Goal: Task Accomplishment & Management: Use online tool/utility

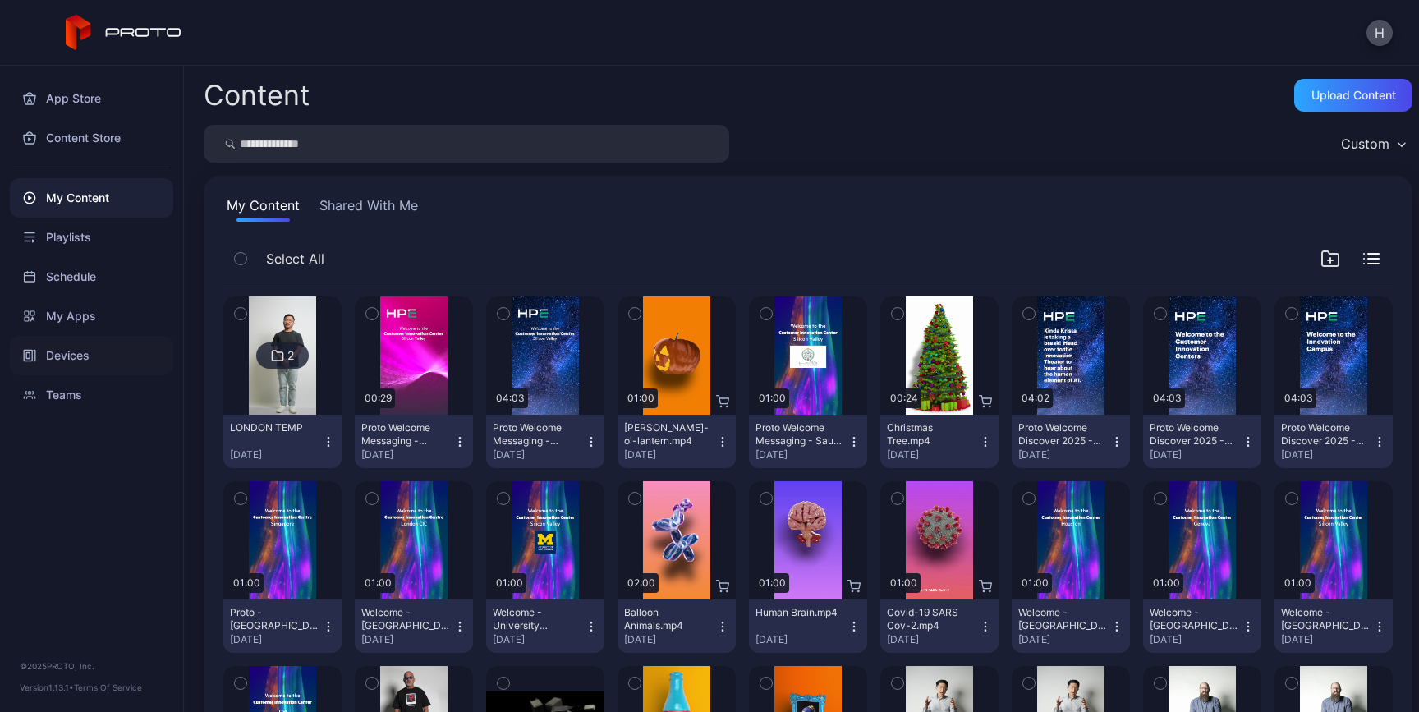
click at [40, 350] on div "Devices" at bounding box center [91, 355] width 163 height 39
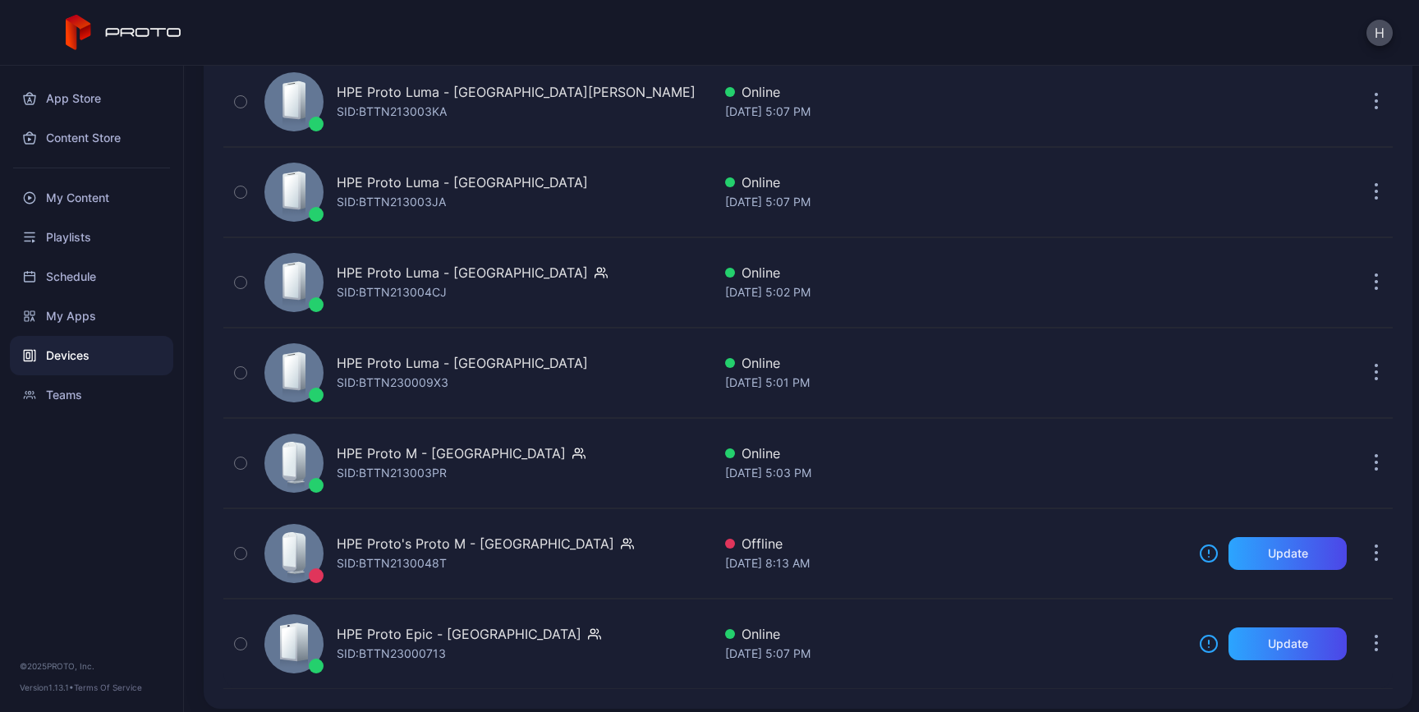
scroll to position [681, 0]
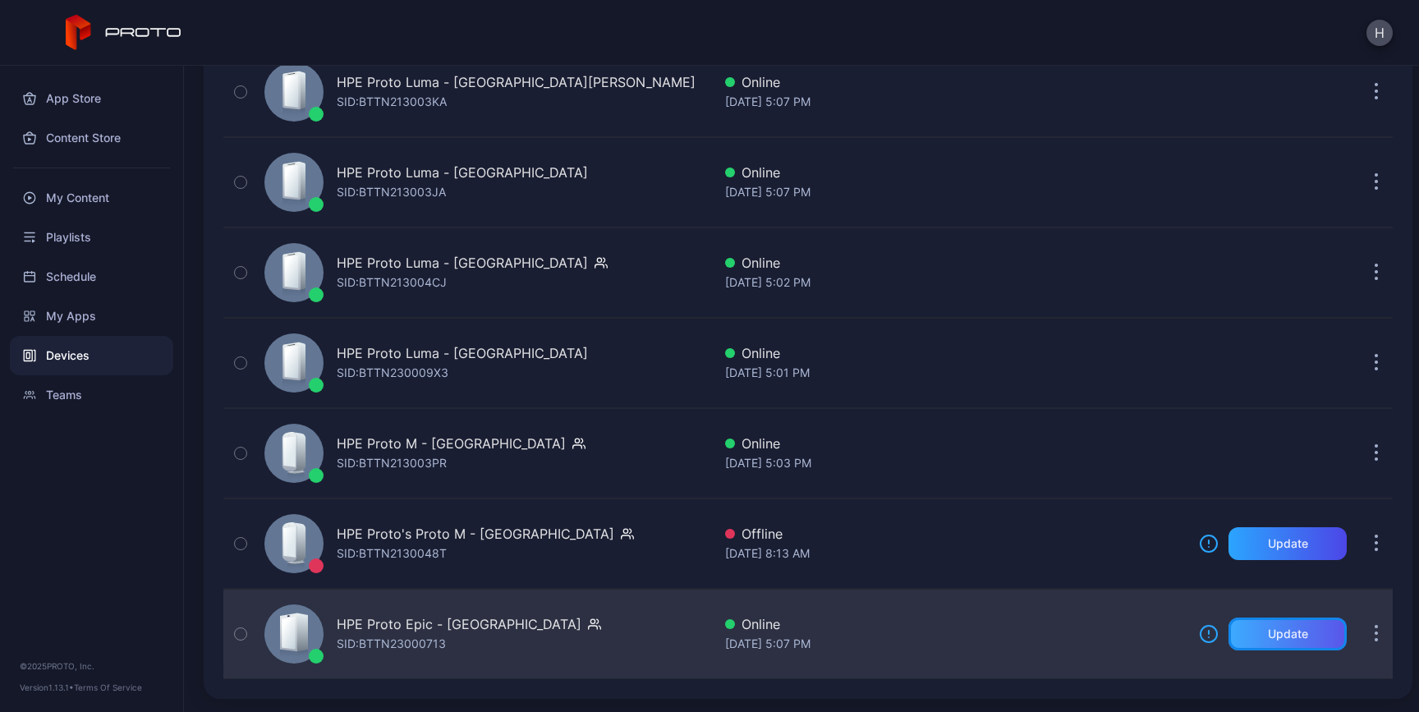
click at [1276, 634] on div "Update" at bounding box center [1288, 634] width 40 height 13
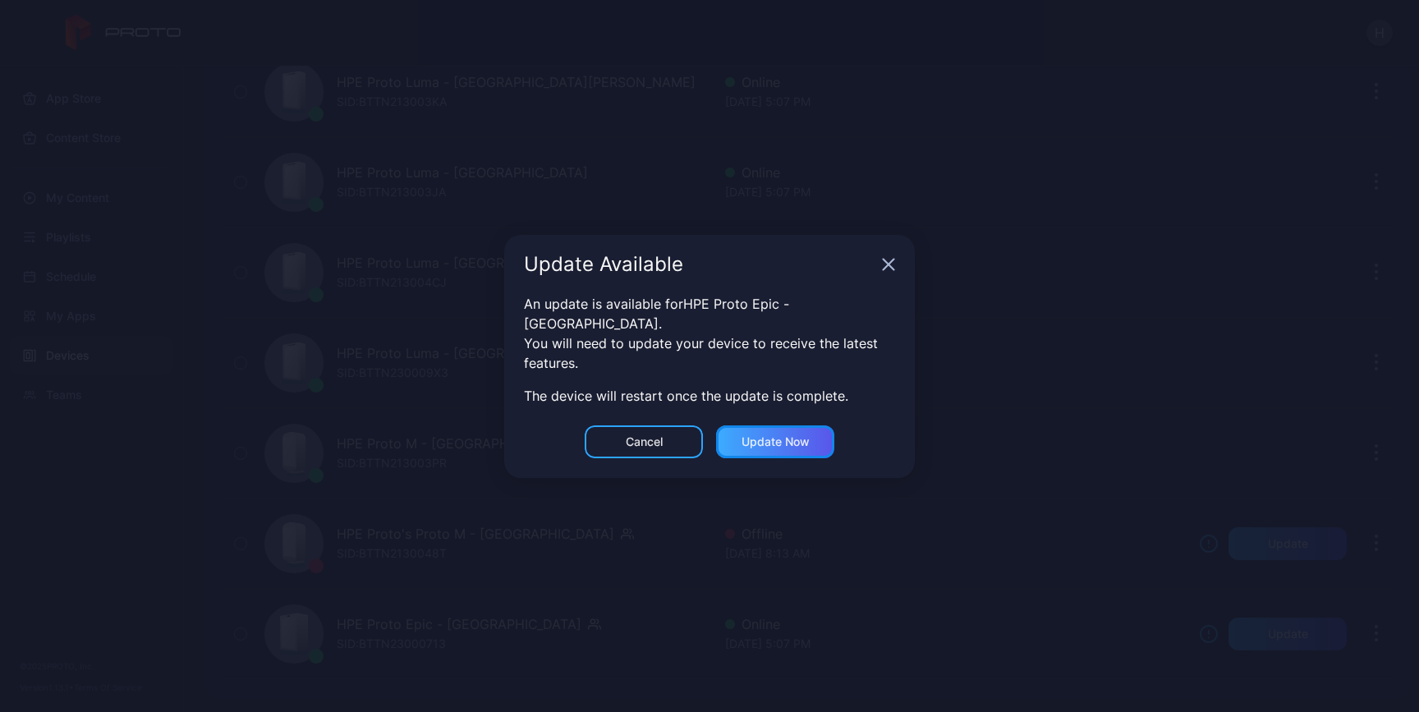
click at [773, 435] on div "Update now" at bounding box center [776, 441] width 68 height 13
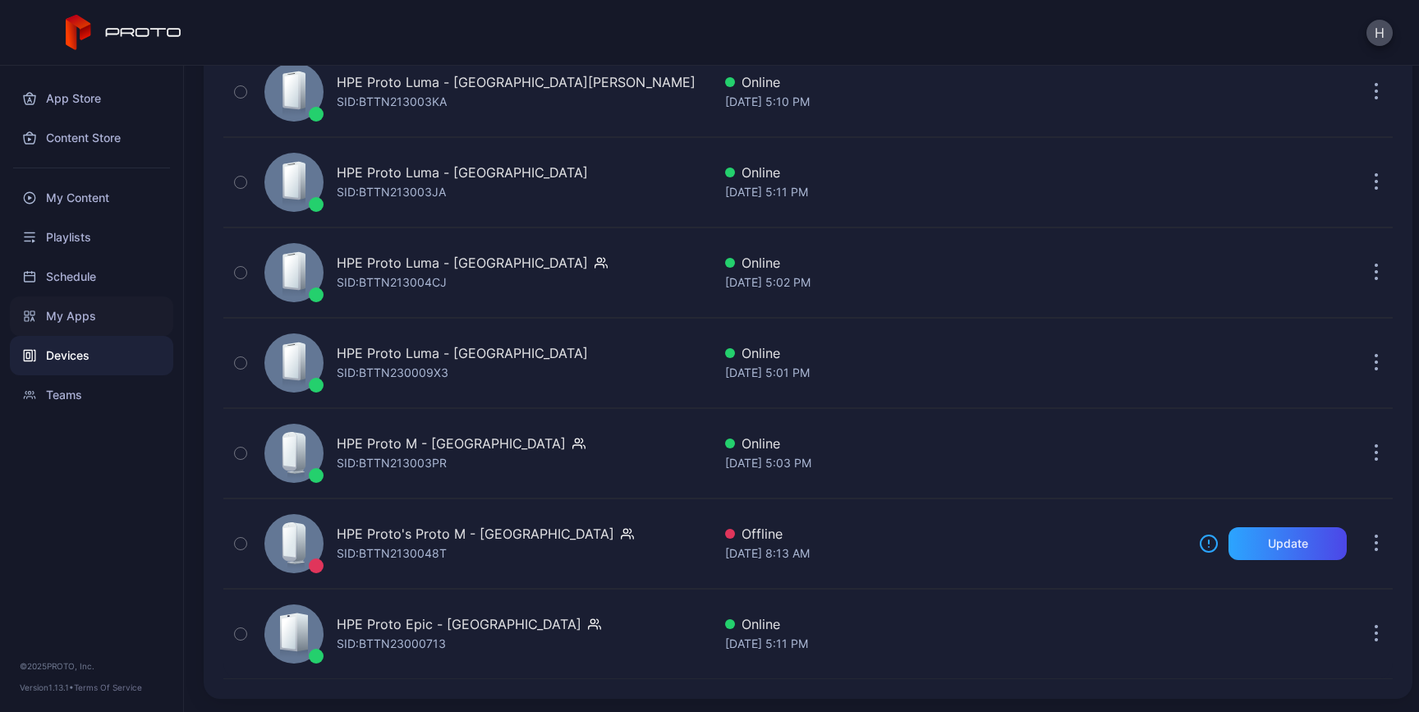
click at [89, 305] on div "My Apps" at bounding box center [91, 316] width 163 height 39
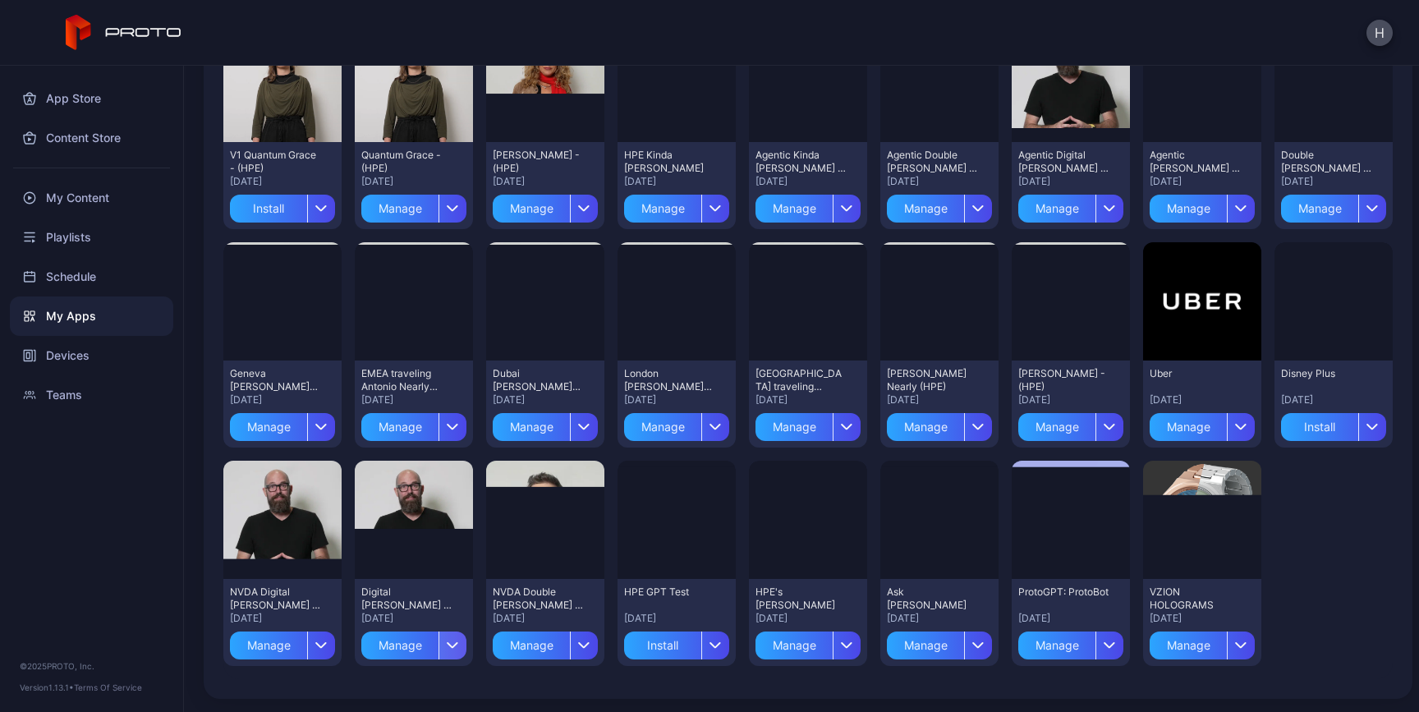
scroll to position [296, 0]
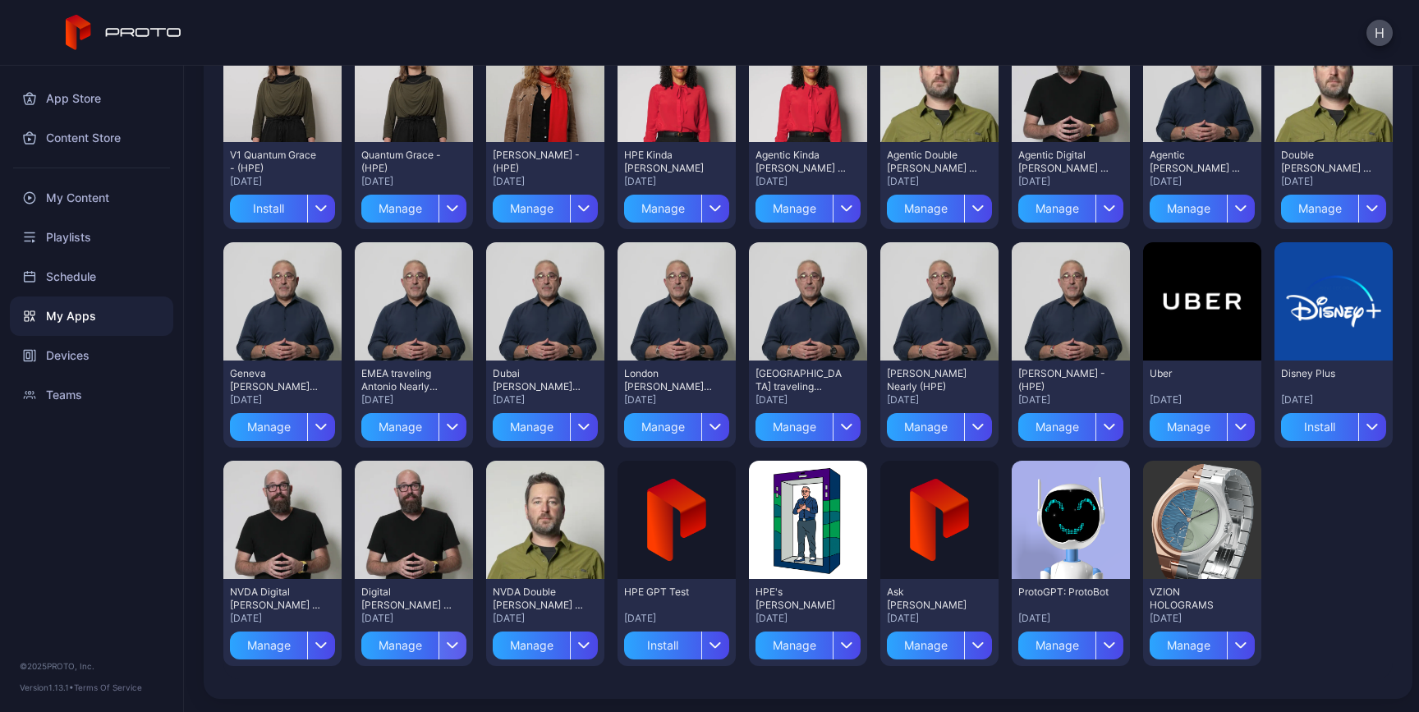
click at [459, 642] on icon "button" at bounding box center [453, 645] width 12 height 7
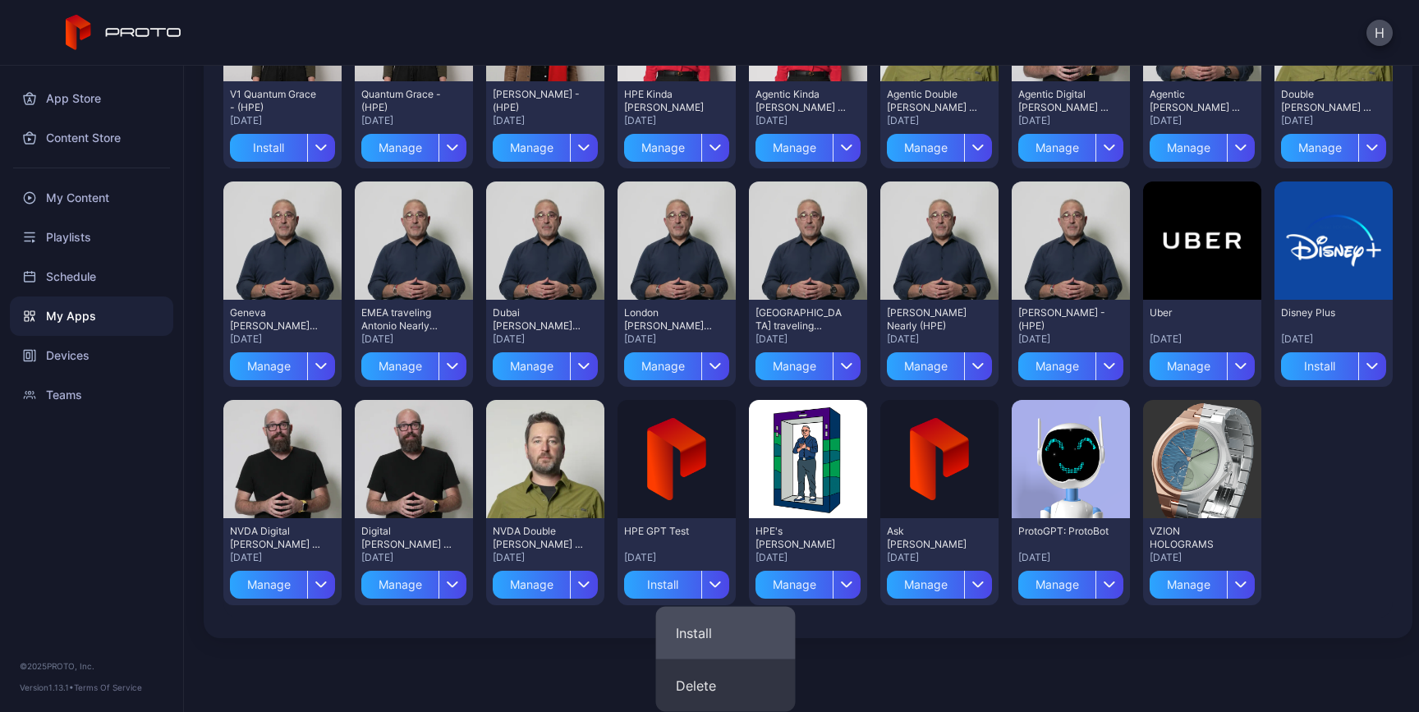
click at [723, 612] on button "Install" at bounding box center [726, 633] width 140 height 53
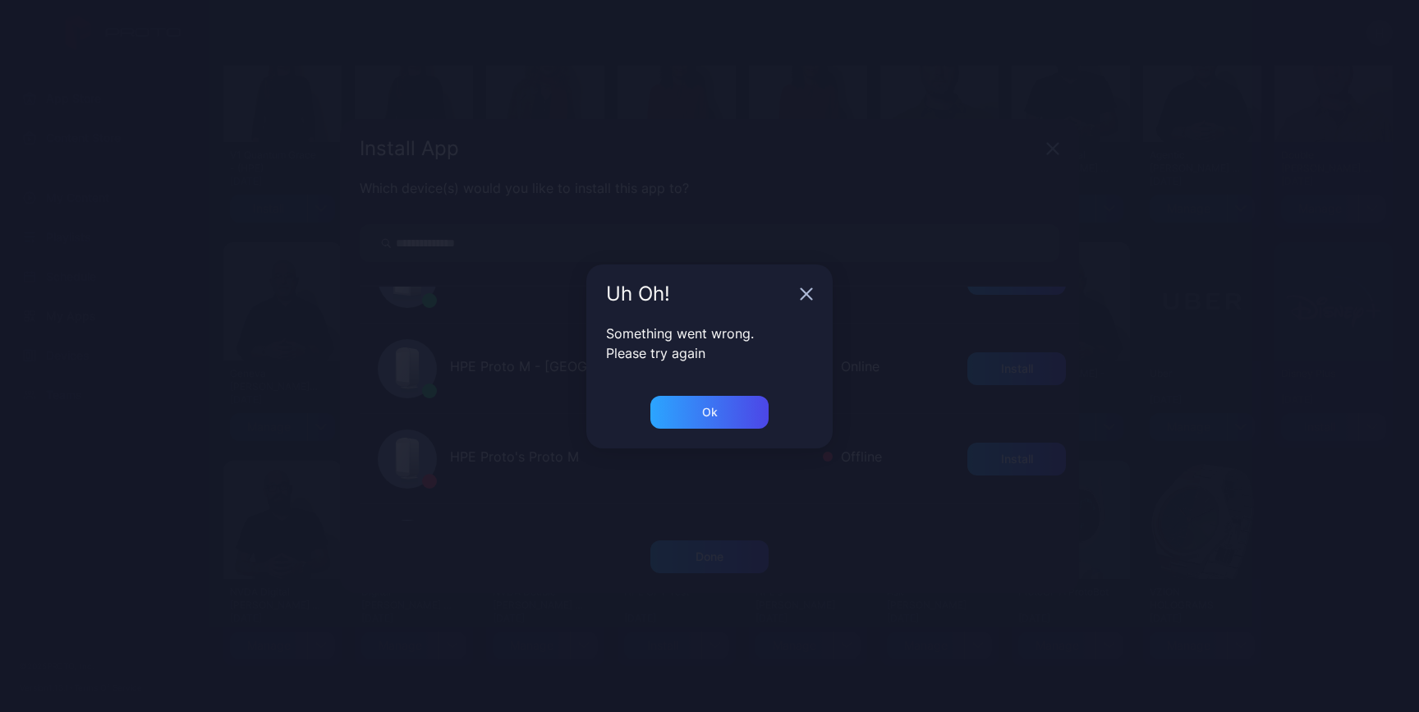
scroll to position [766, 0]
click at [718, 415] on div "Ok" at bounding box center [710, 412] width 118 height 33
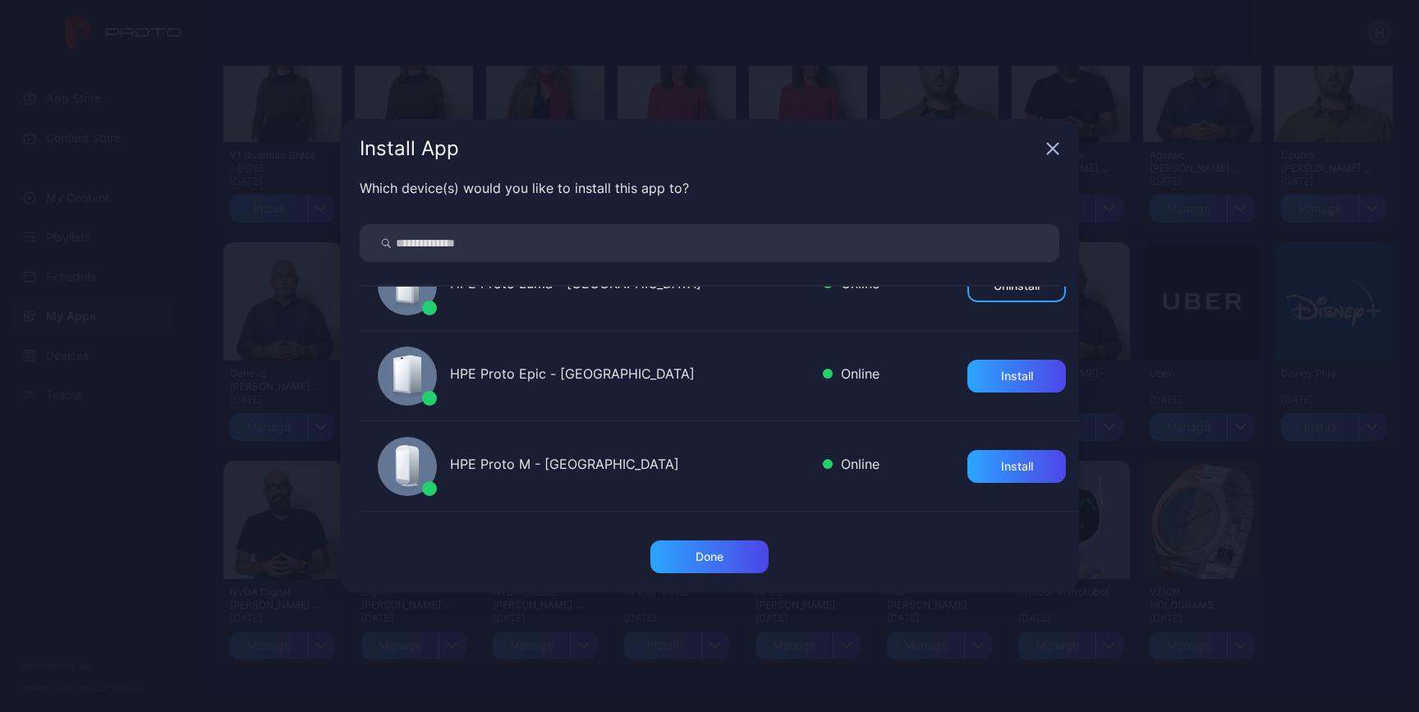
scroll to position [678, 0]
click at [1001, 379] on div "Install" at bounding box center [1017, 376] width 32 height 13
click at [726, 555] on div "Done" at bounding box center [710, 556] width 118 height 33
